Goal: Find specific page/section: Find specific page/section

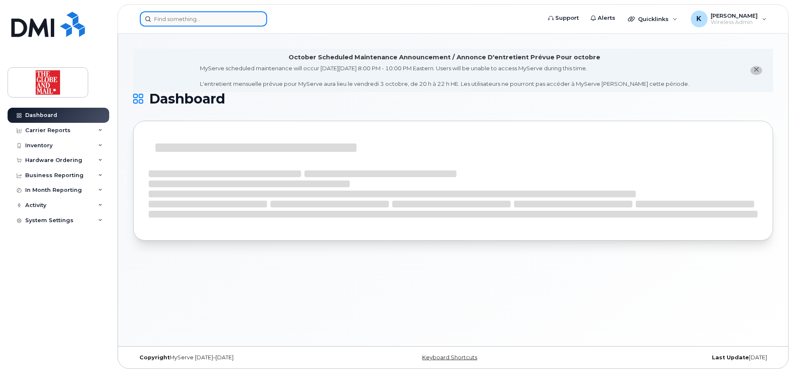
click at [232, 21] on input at bounding box center [203, 18] width 127 height 15
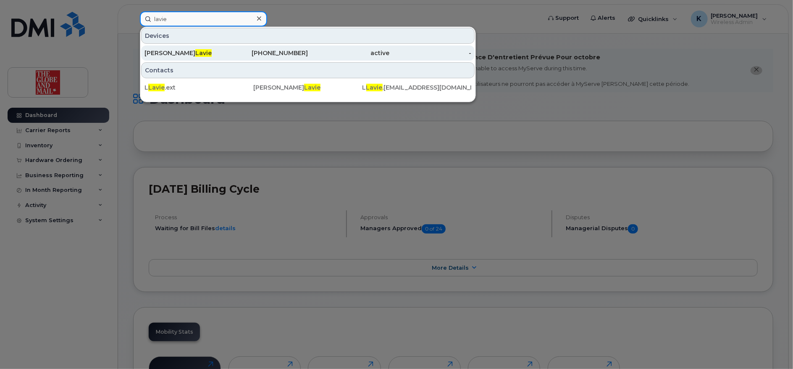
type input "lavie"
click at [322, 55] on div "active" at bounding box center [349, 53] width 82 height 8
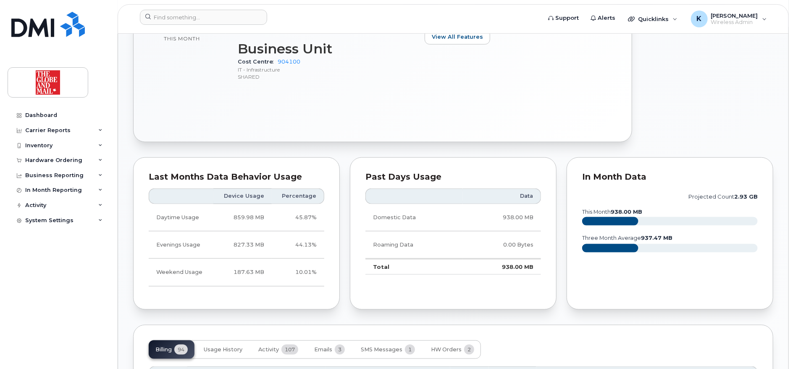
scroll to position [659, 0]
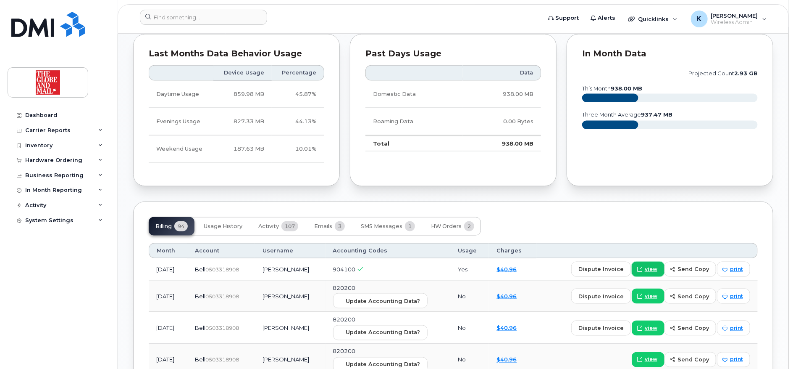
click at [651, 266] on span "view" at bounding box center [651, 269] width 13 height 8
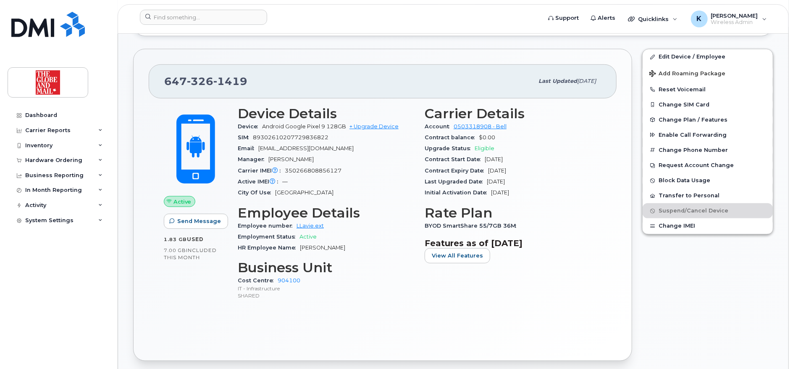
scroll to position [103, 0]
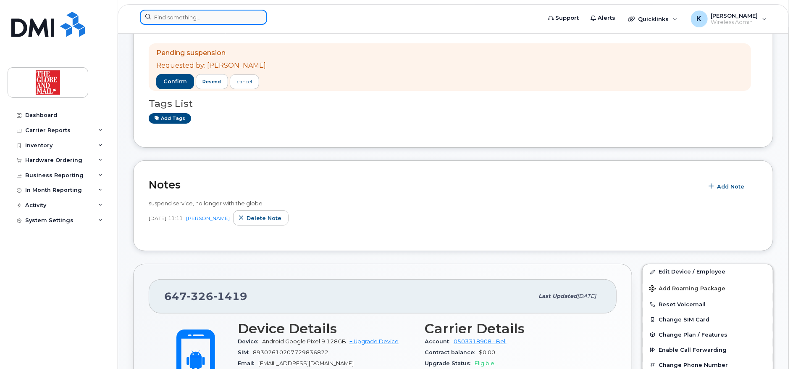
click at [204, 18] on input at bounding box center [203, 17] width 127 height 15
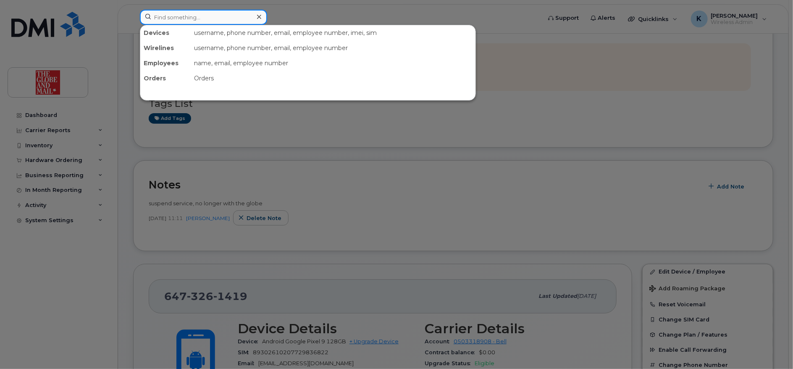
paste input "4374526341"
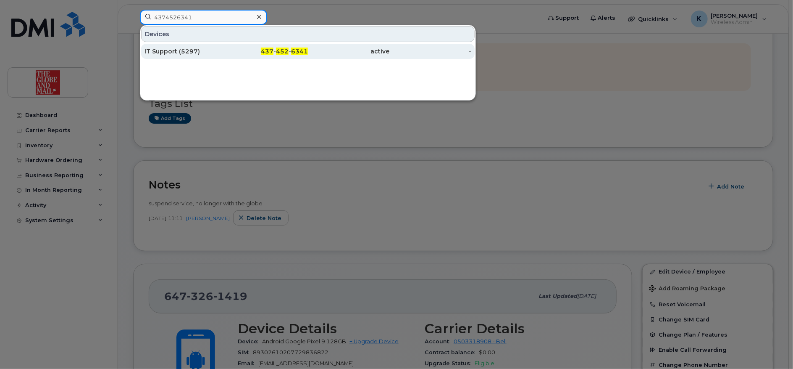
type input "4374526341"
click at [192, 52] on div "IT Support (5297)" at bounding box center [186, 51] width 82 height 8
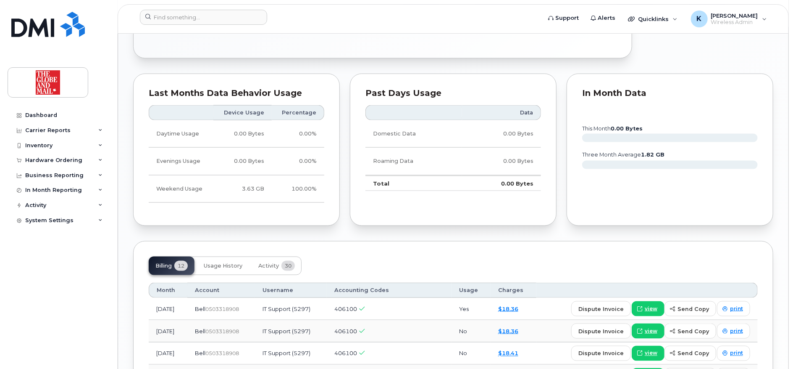
scroll to position [744, 0]
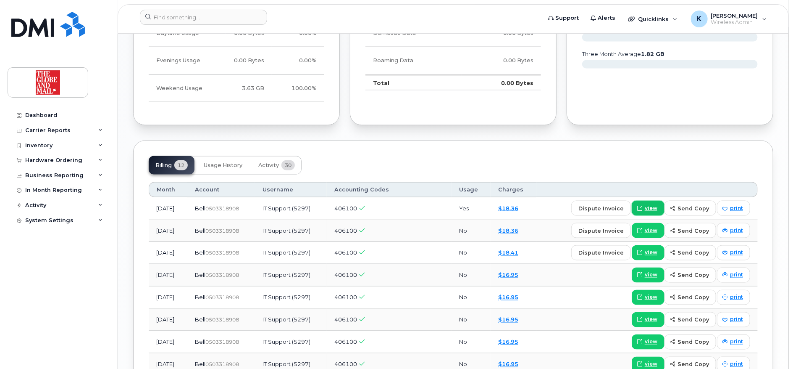
click at [650, 206] on span "view" at bounding box center [651, 208] width 13 height 8
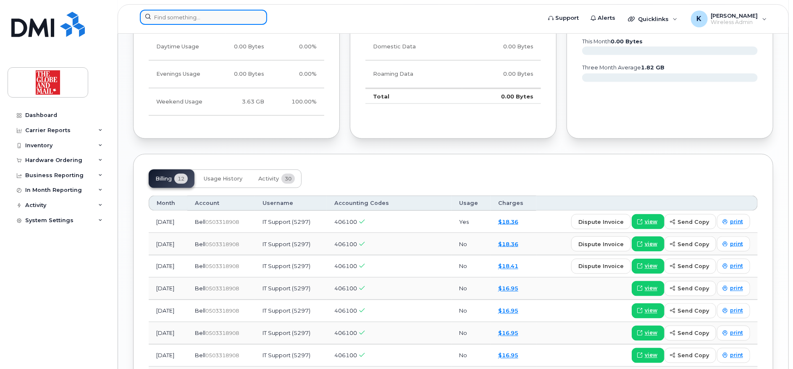
click at [202, 17] on input at bounding box center [203, 17] width 127 height 15
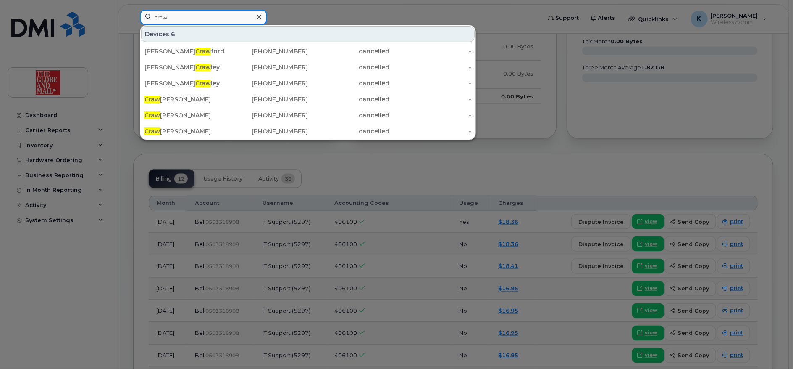
type input "craw"
